Goal: Check status: Check status

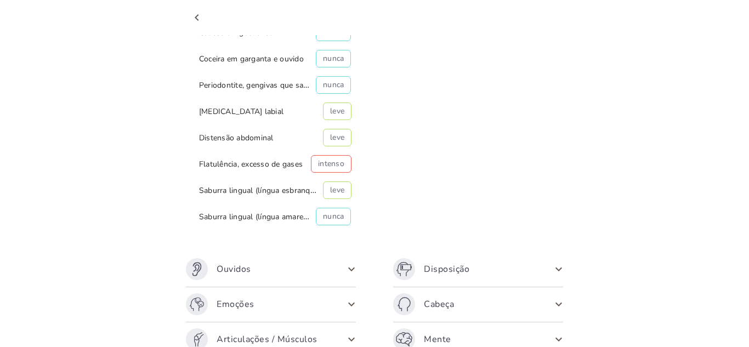
scroll to position [334, 0]
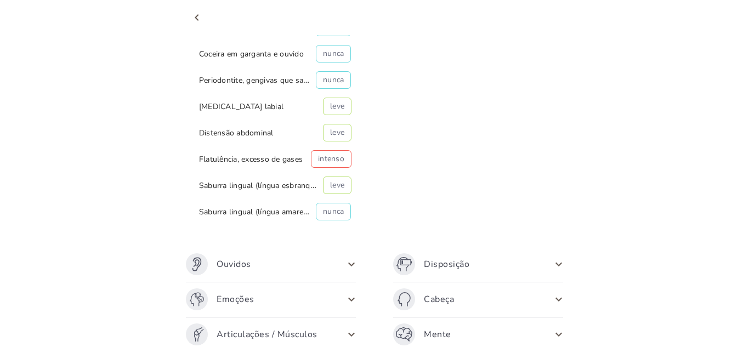
scroll to position [334, 0]
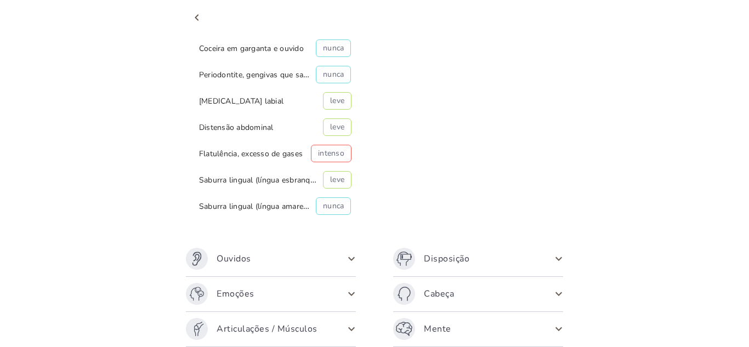
click at [345, 259] on span at bounding box center [352, 259] width 18 height 18
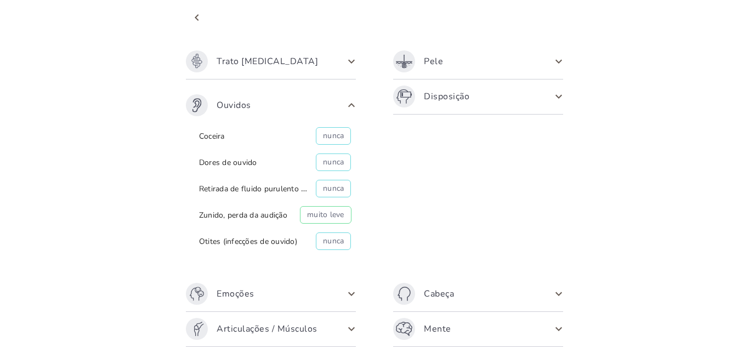
scroll to position [27, 0]
click at [349, 103] on span at bounding box center [352, 105] width 18 height 18
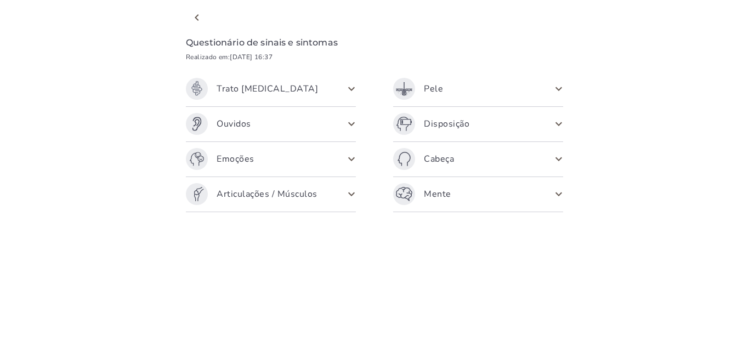
click at [560, 193] on span at bounding box center [559, 194] width 18 height 18
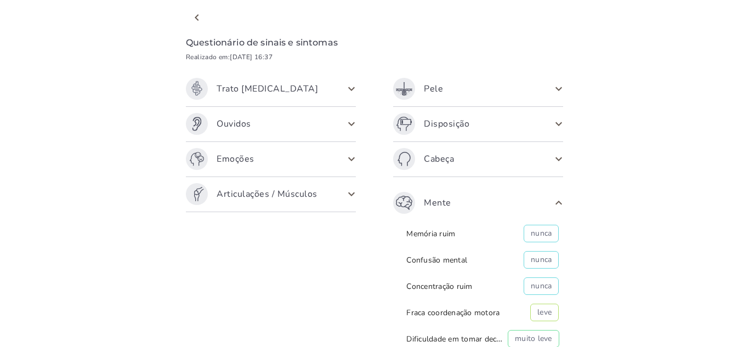
click at [560, 193] on symptom-questionnaire-response-show-page at bounding box center [374, 209] width 395 height 418
click at [552, 199] on span at bounding box center [559, 203] width 18 height 18
